Goal: Task Accomplishment & Management: Manage account settings

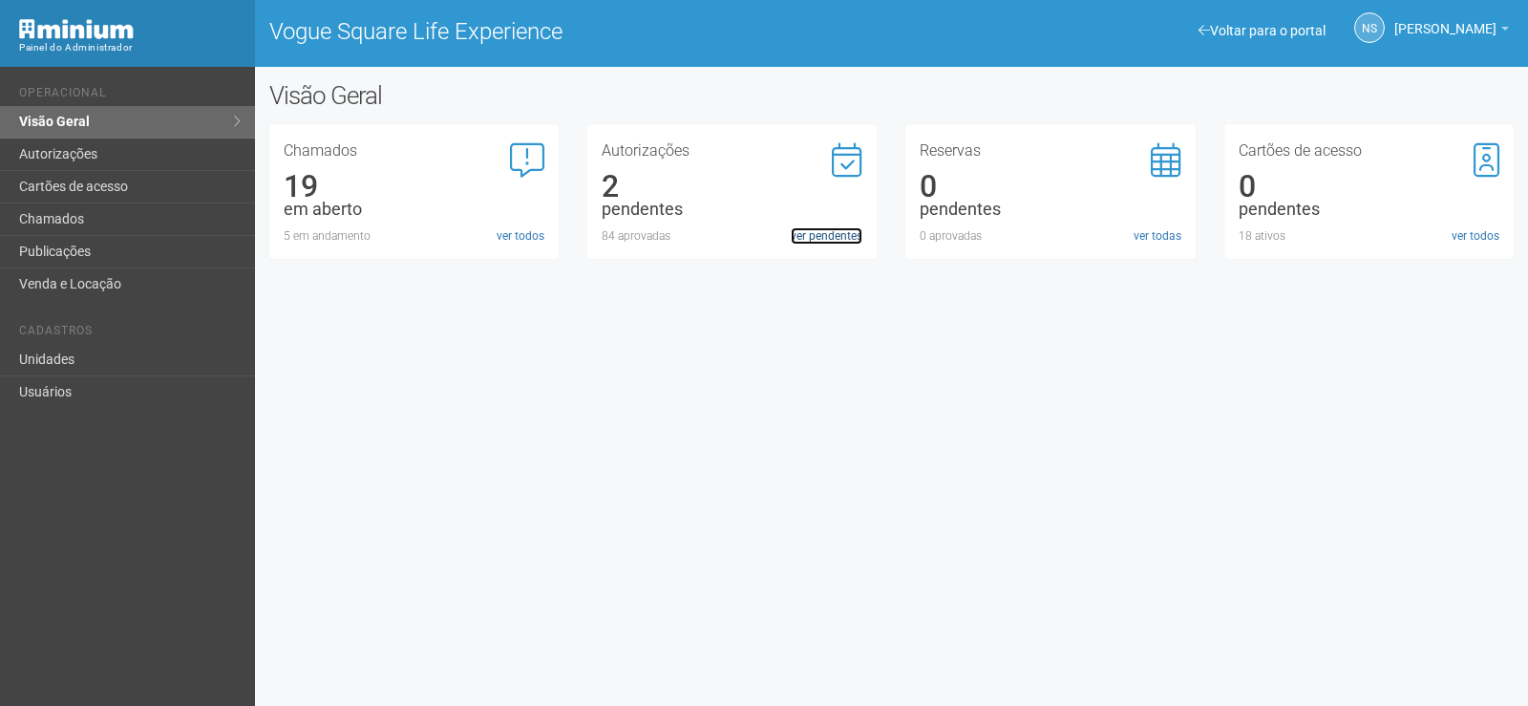
click at [809, 236] on link "ver pendentes" at bounding box center [827, 235] width 72 height 17
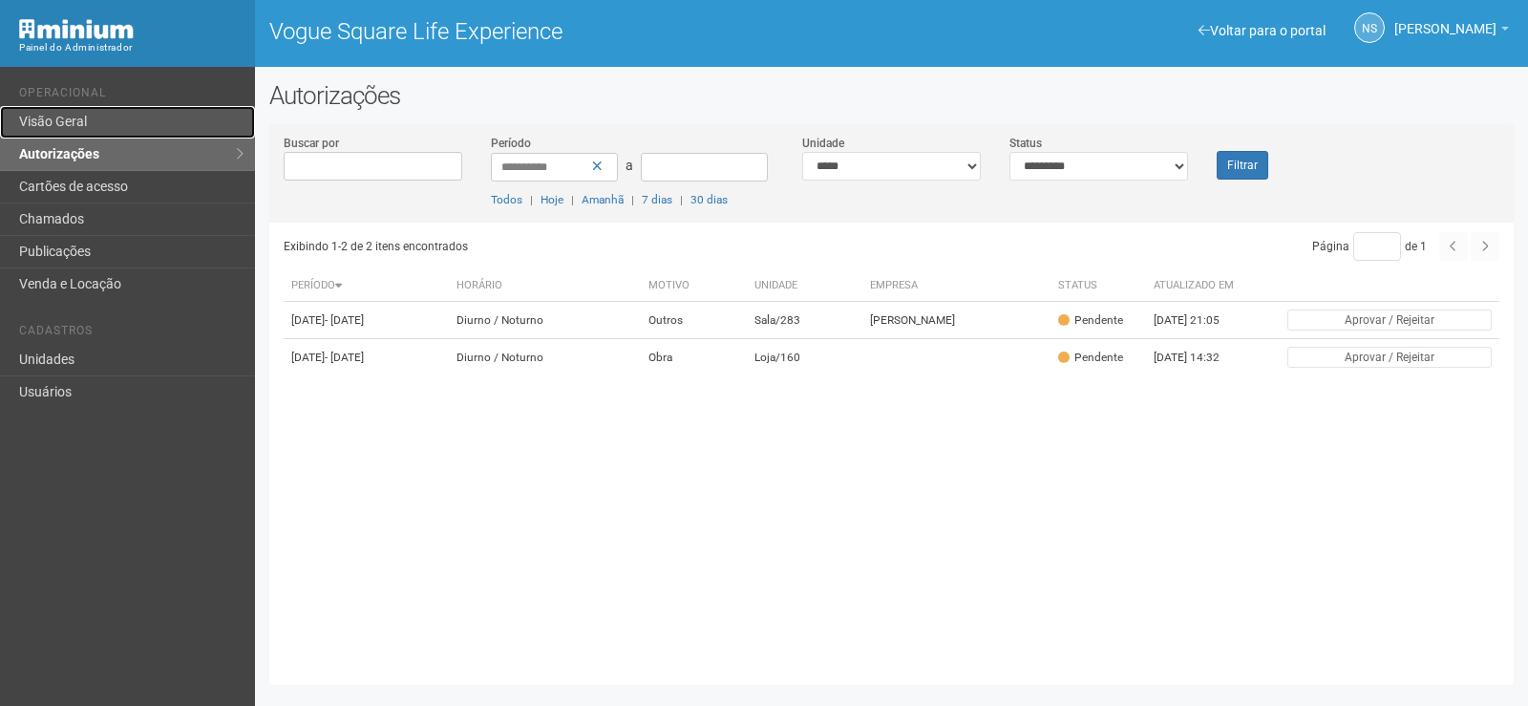
click at [100, 124] on link "Visão Geral" at bounding box center [127, 122] width 255 height 32
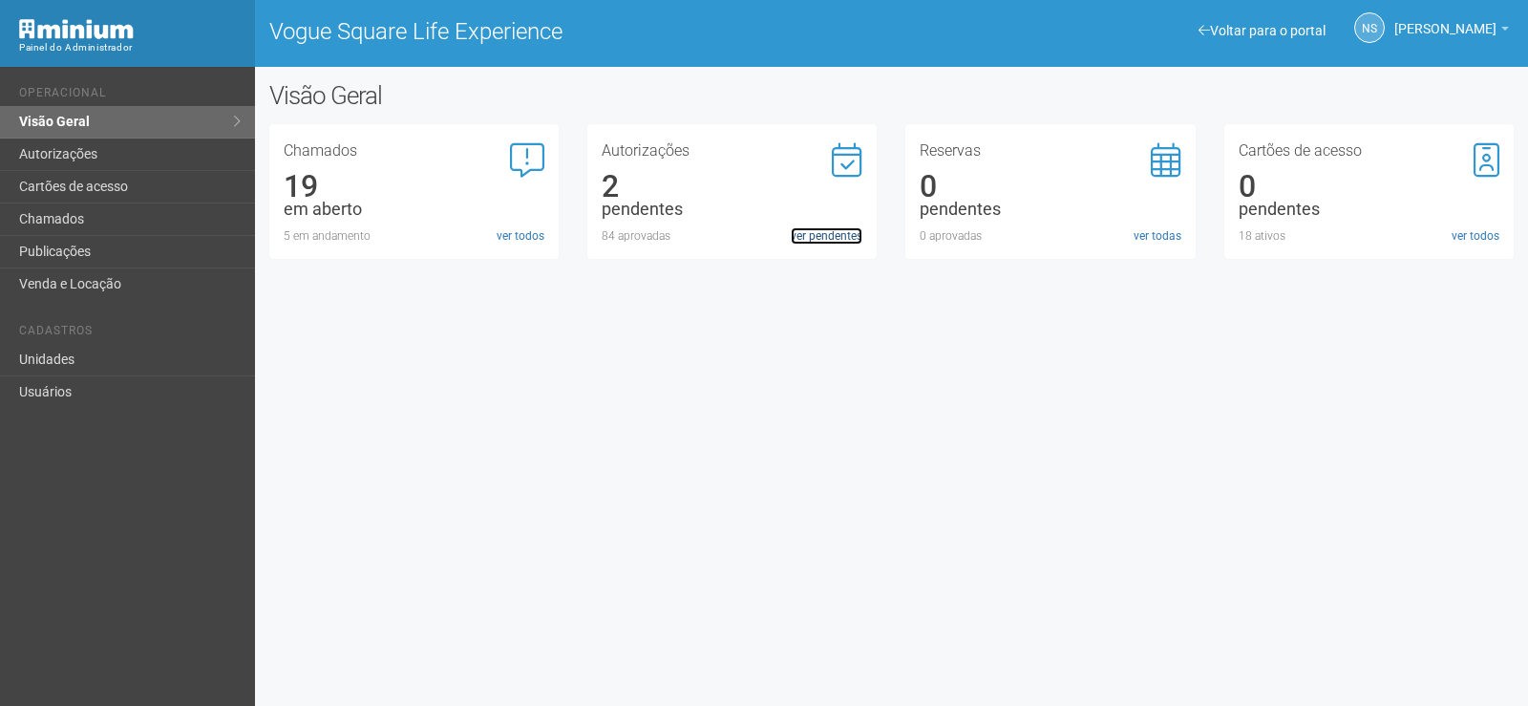
click at [840, 237] on link "ver pendentes" at bounding box center [827, 235] width 72 height 17
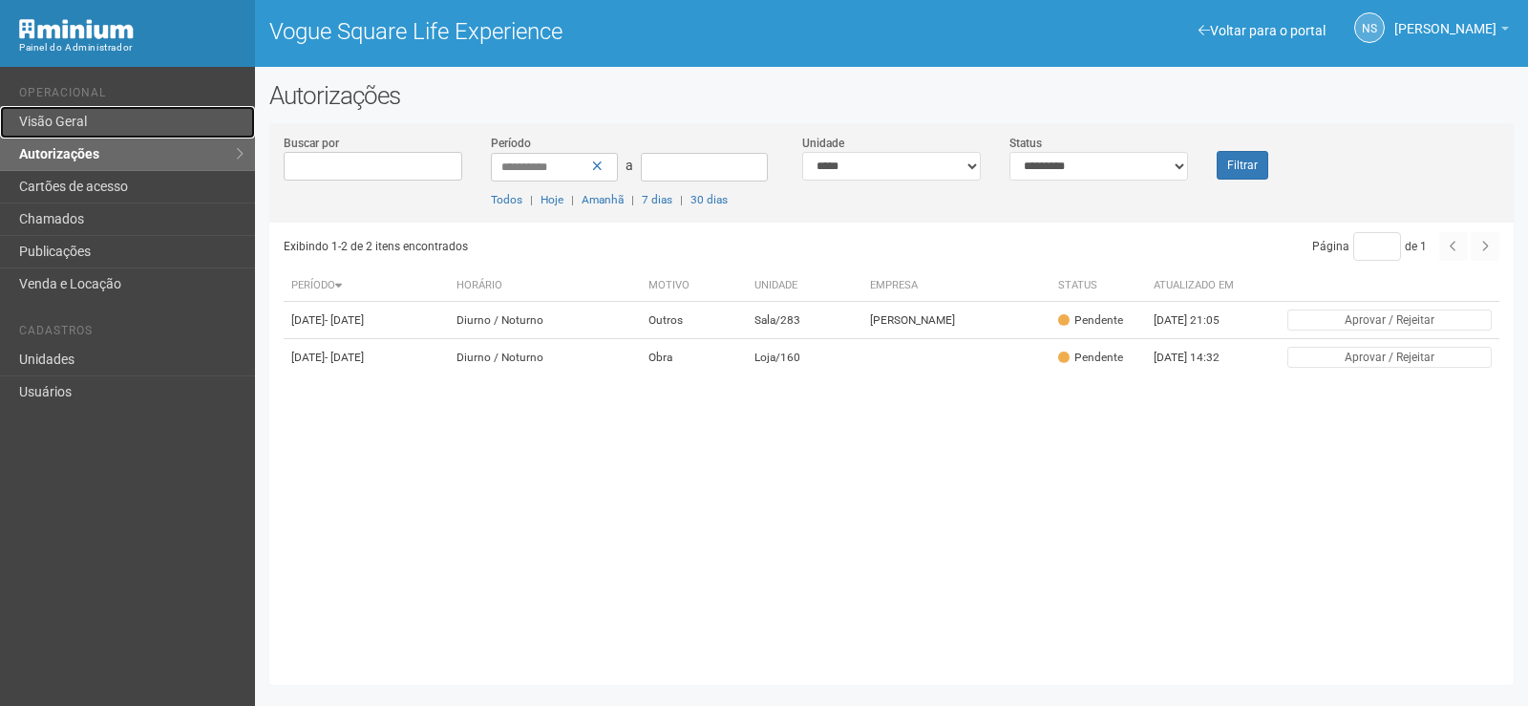
click at [142, 120] on link "Visão Geral" at bounding box center [127, 122] width 255 height 32
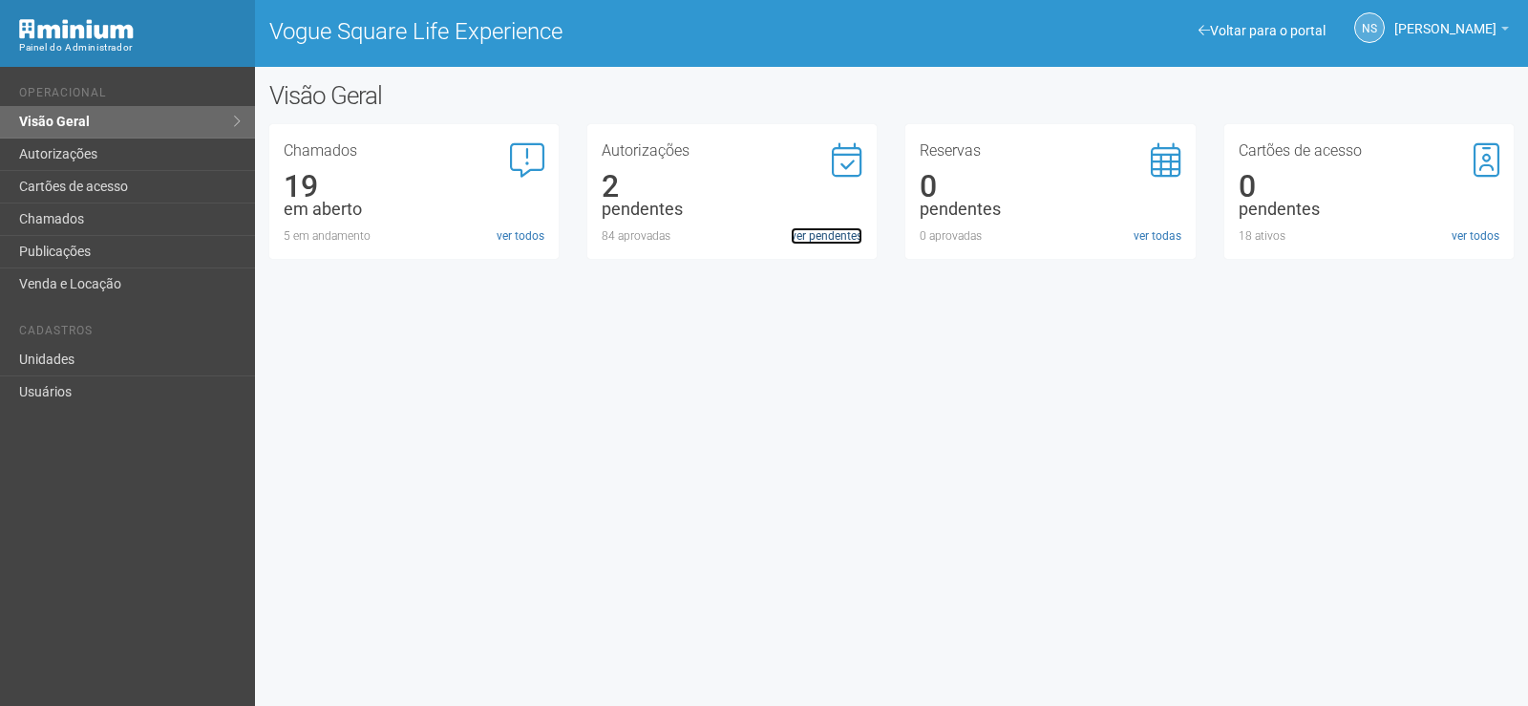
click at [814, 233] on link "ver pendentes" at bounding box center [827, 235] width 72 height 17
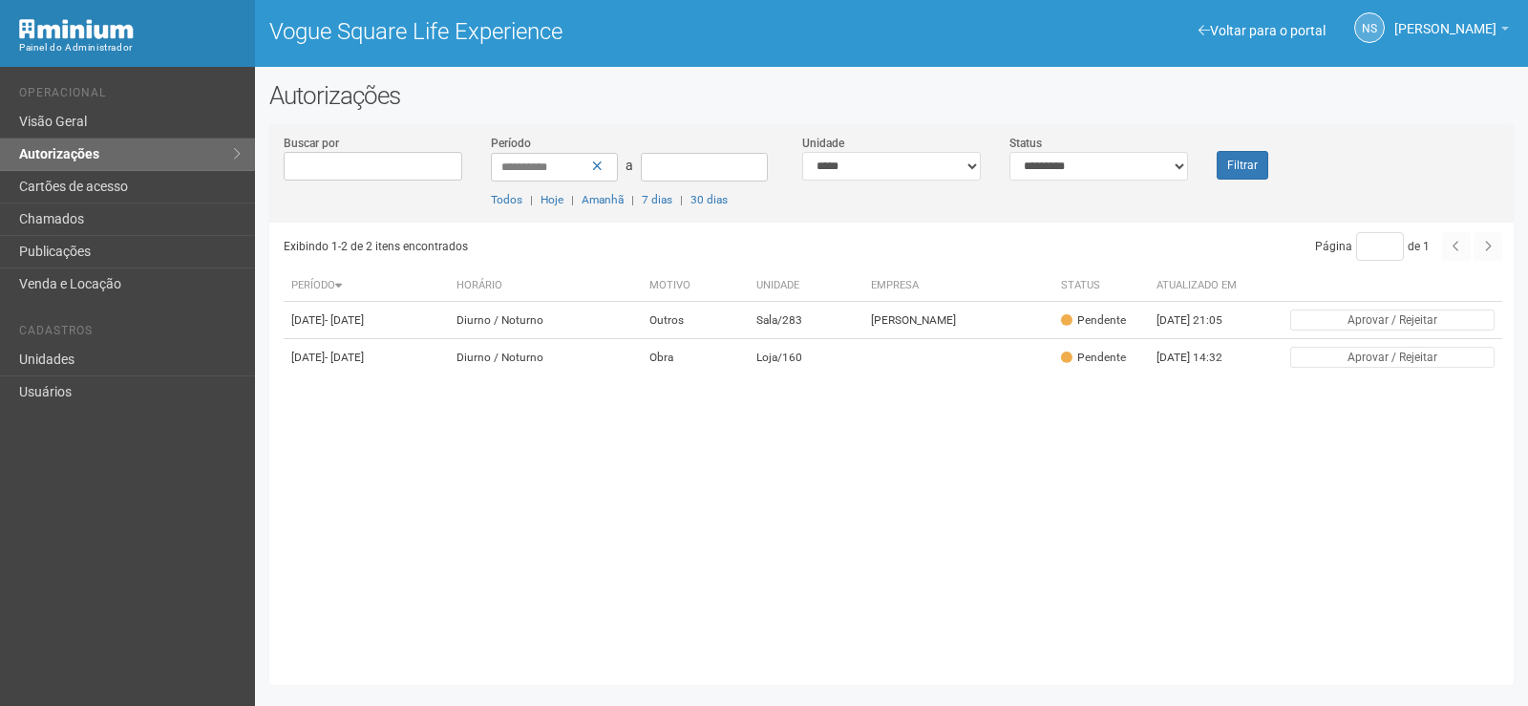
click at [336, 284] on th "Período" at bounding box center [367, 286] width 166 height 32
click at [340, 281] on icon at bounding box center [338, 284] width 7 height 11
click at [331, 281] on th "Período" at bounding box center [367, 286] width 166 height 32
